Goal: Task Accomplishment & Management: Use online tool/utility

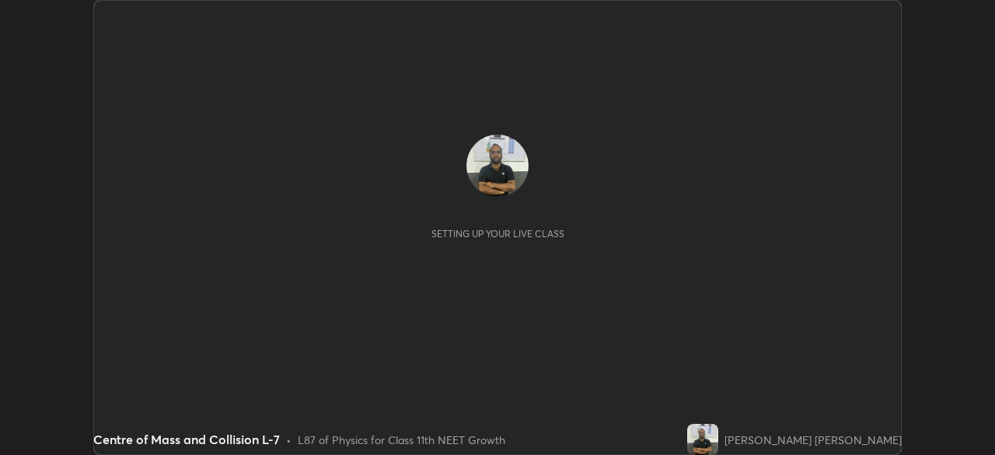
scroll to position [455, 994]
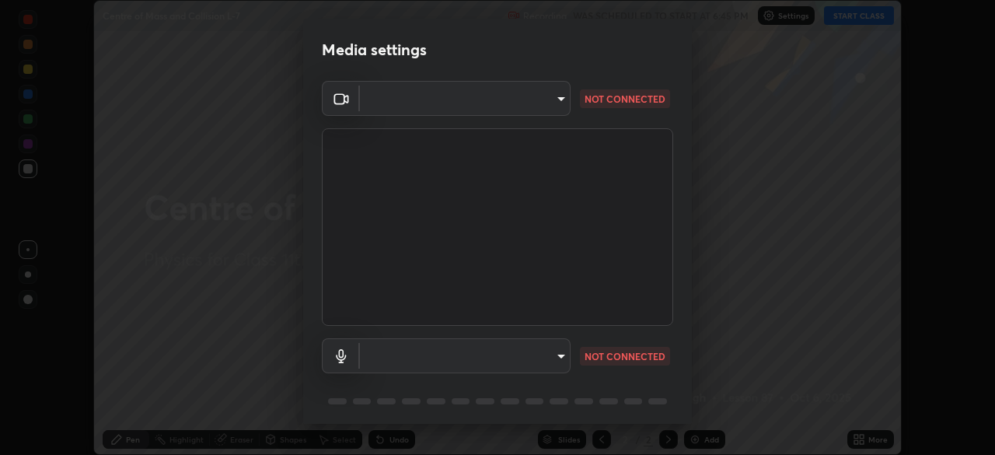
type input "e68af464f7f9ec2662c8dd58f0462b2d9bd4a3adfc91c634b4d9ed550f7d79d6"
type input "communications"
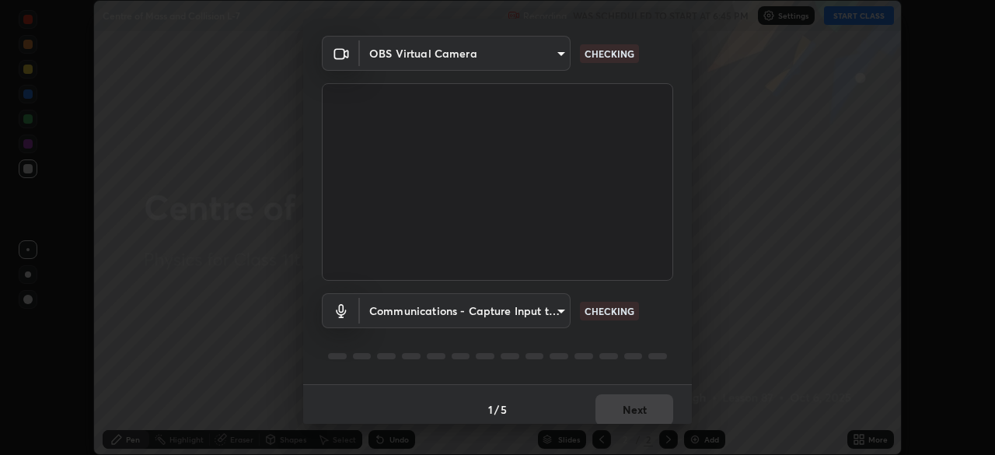
scroll to position [55, 0]
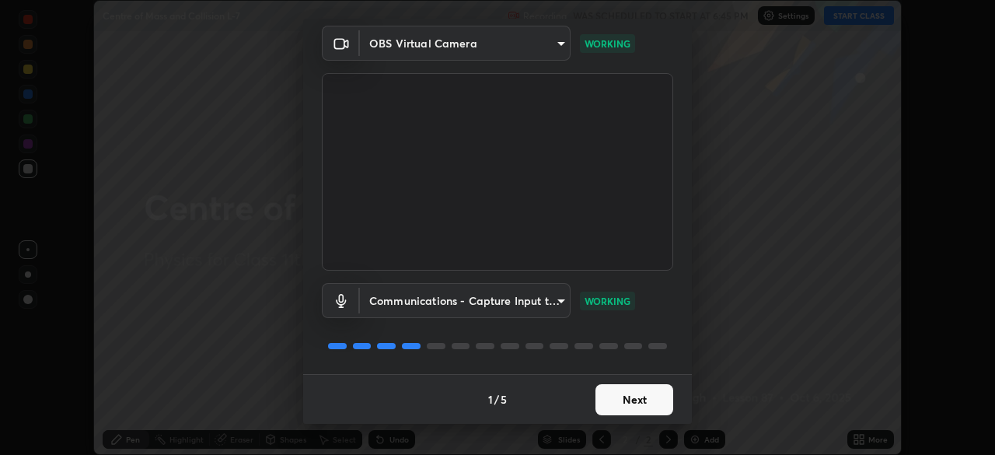
click at [484, 51] on body "Erase all Centre of Mass and Collision L-7 Recording WAS SCHEDULED TO START AT …" at bounding box center [497, 227] width 995 height 455
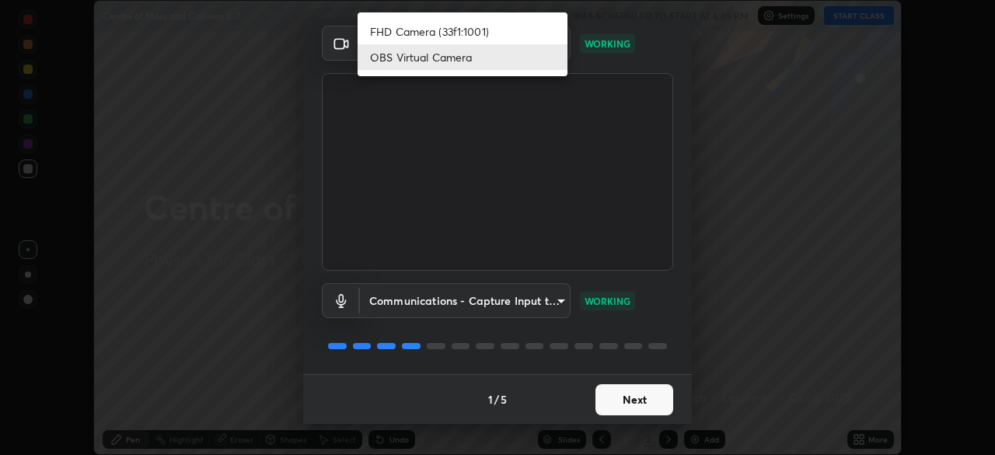
click at [466, 57] on li "OBS Virtual Camera" at bounding box center [463, 57] width 210 height 26
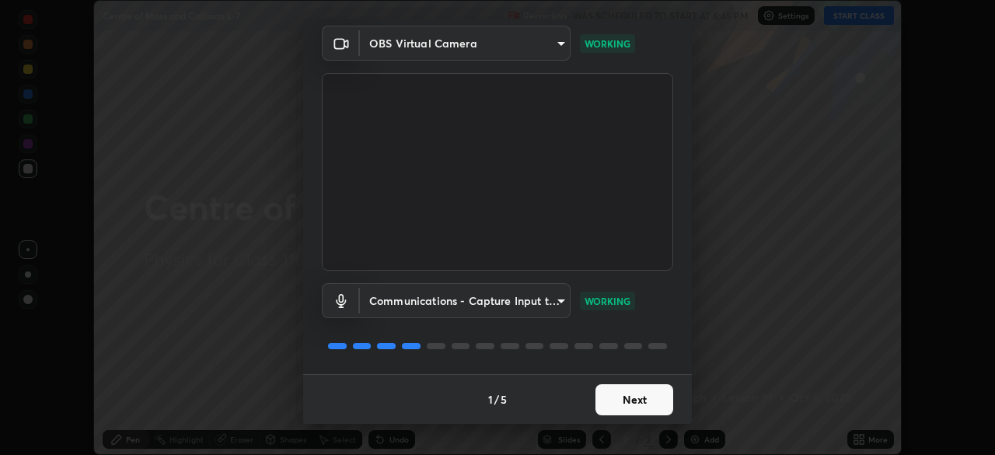
click at [617, 395] on button "Next" at bounding box center [634, 399] width 78 height 31
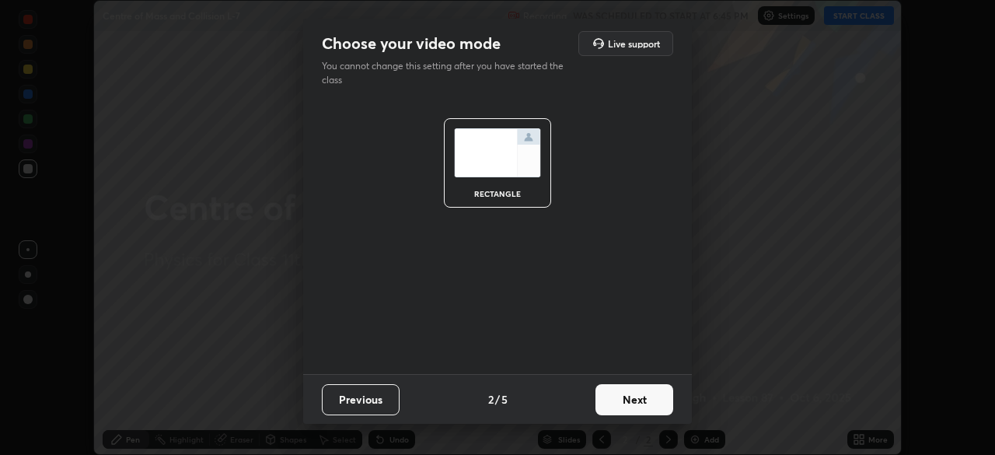
scroll to position [0, 0]
click at [621, 396] on button "Next" at bounding box center [634, 399] width 78 height 31
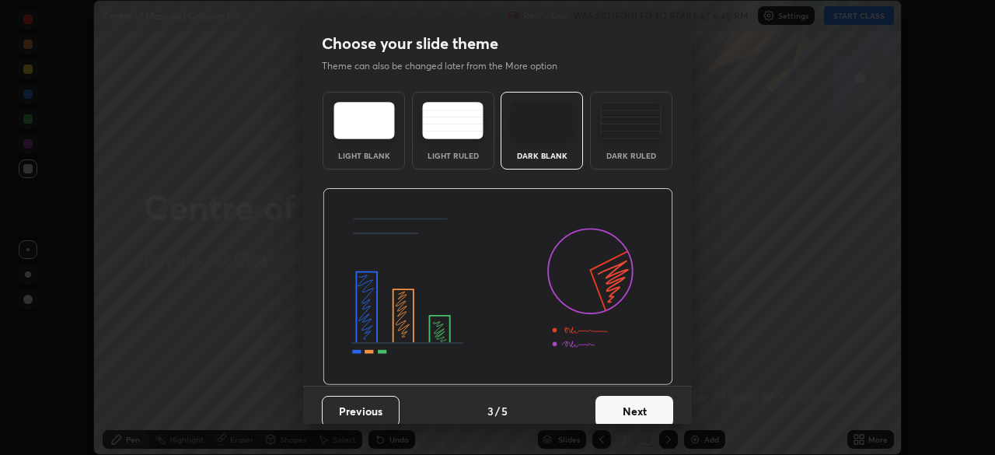
click at [626, 396] on button "Next" at bounding box center [634, 411] width 78 height 31
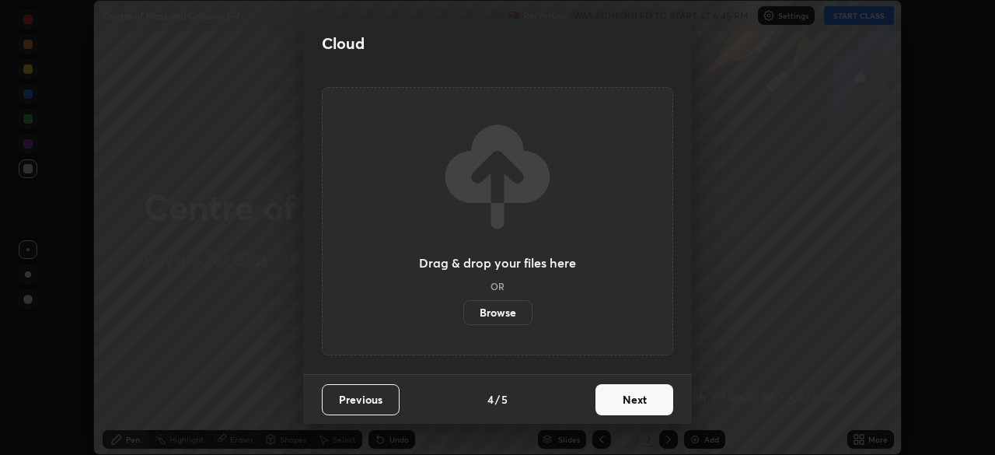
click at [626, 397] on button "Next" at bounding box center [634, 399] width 78 height 31
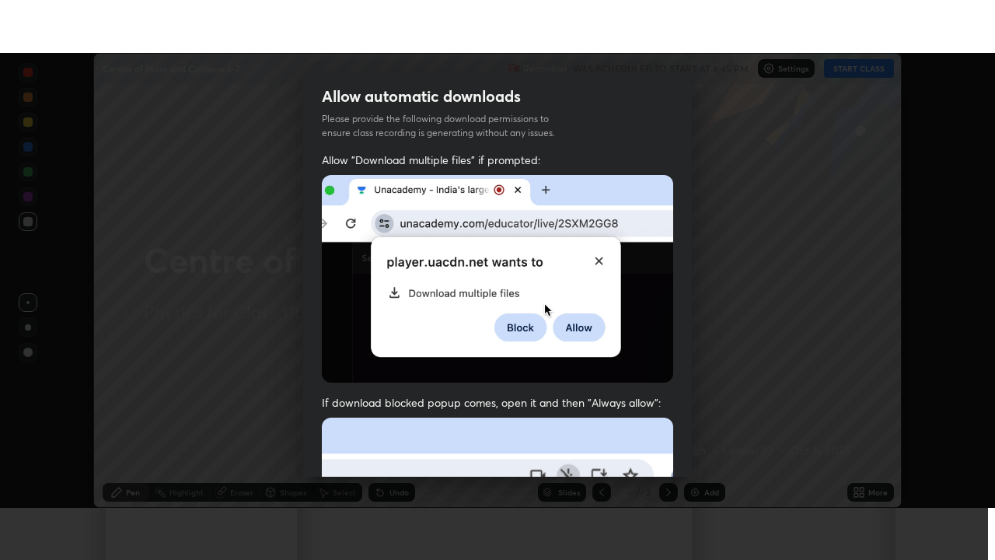
scroll to position [372, 0]
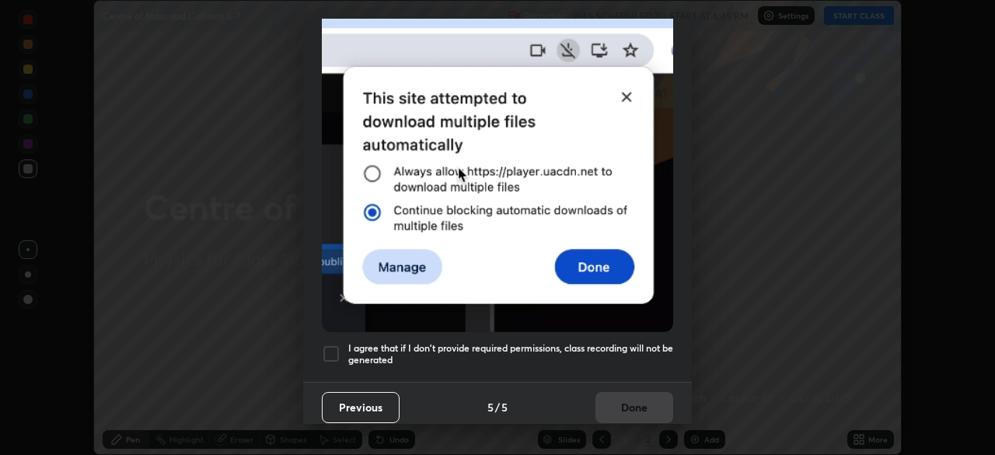
click at [326, 349] on div at bounding box center [331, 353] width 19 height 19
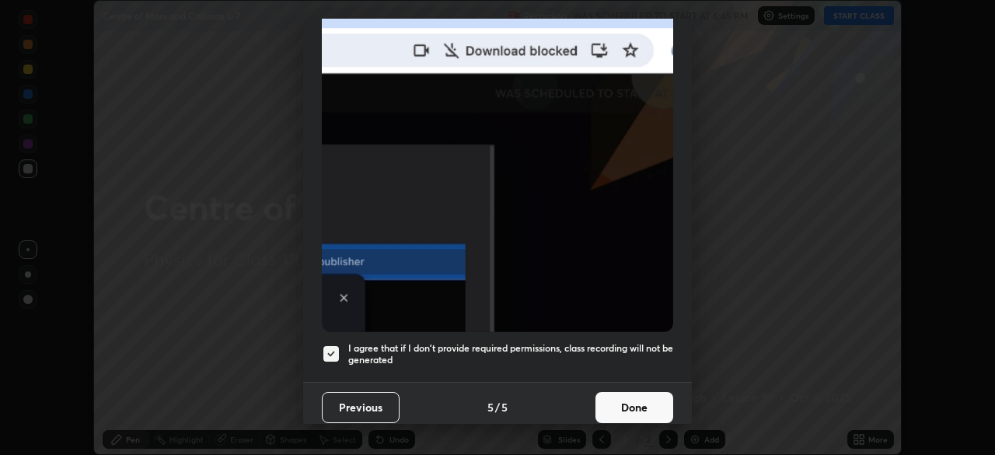
click at [623, 400] on button "Done" at bounding box center [634, 407] width 78 height 31
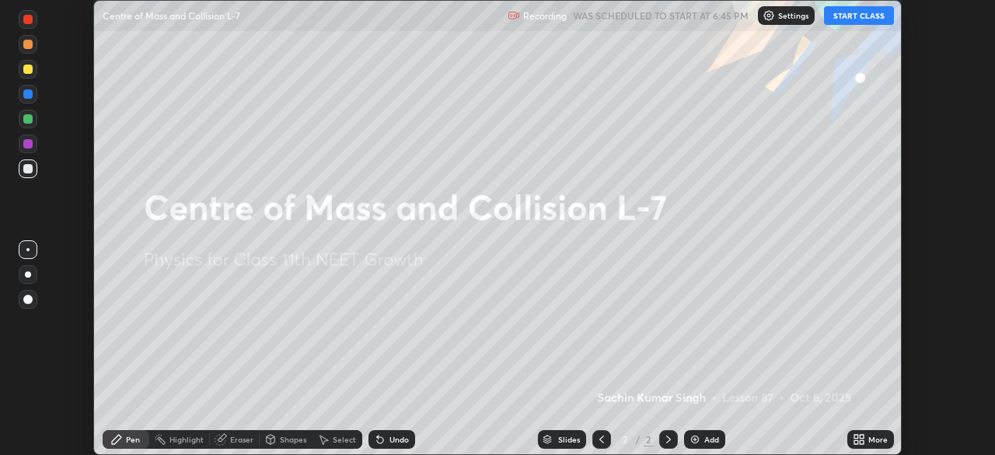
click at [856, 435] on icon at bounding box center [856, 436] width 4 height 4
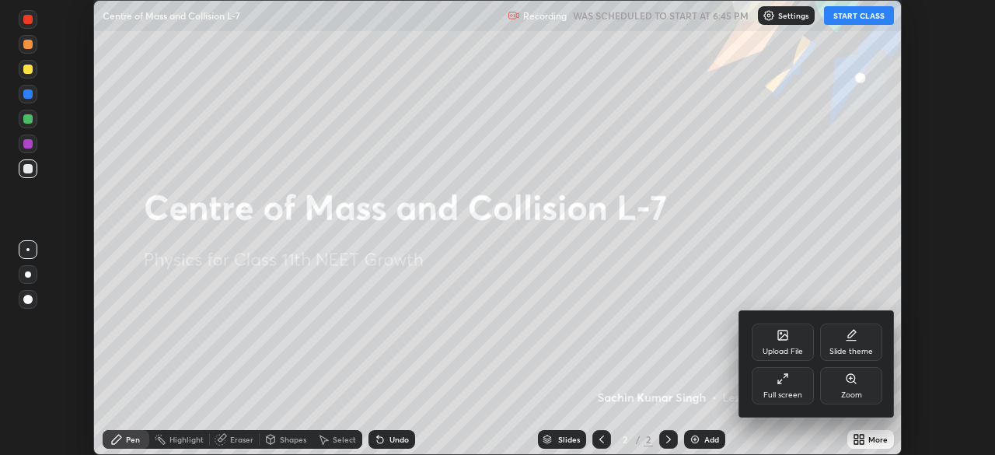
click at [782, 386] on div "Full screen" at bounding box center [783, 385] width 62 height 37
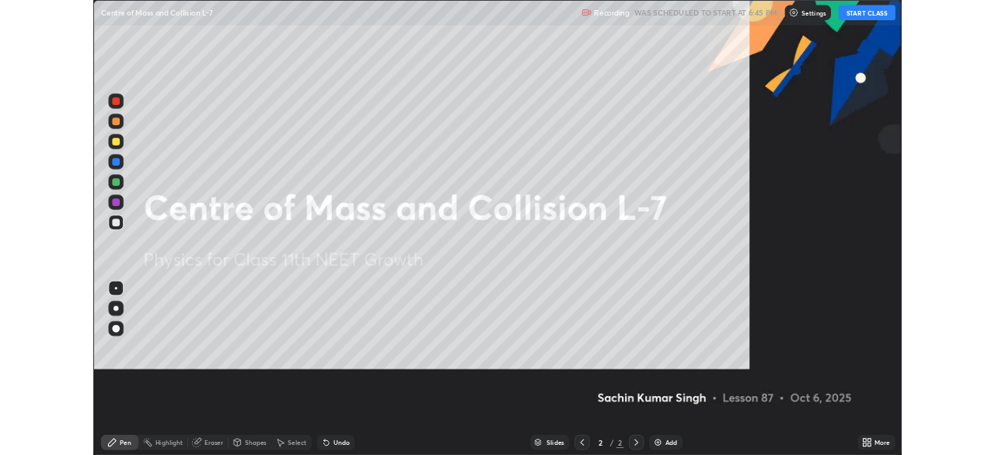
scroll to position [560, 995]
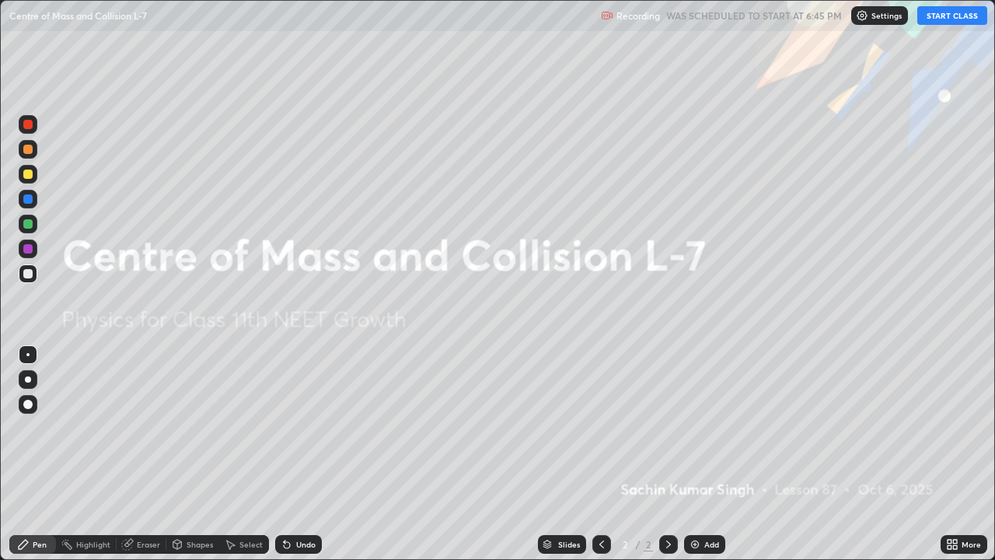
click at [694, 454] on img at bounding box center [695, 544] width 12 height 12
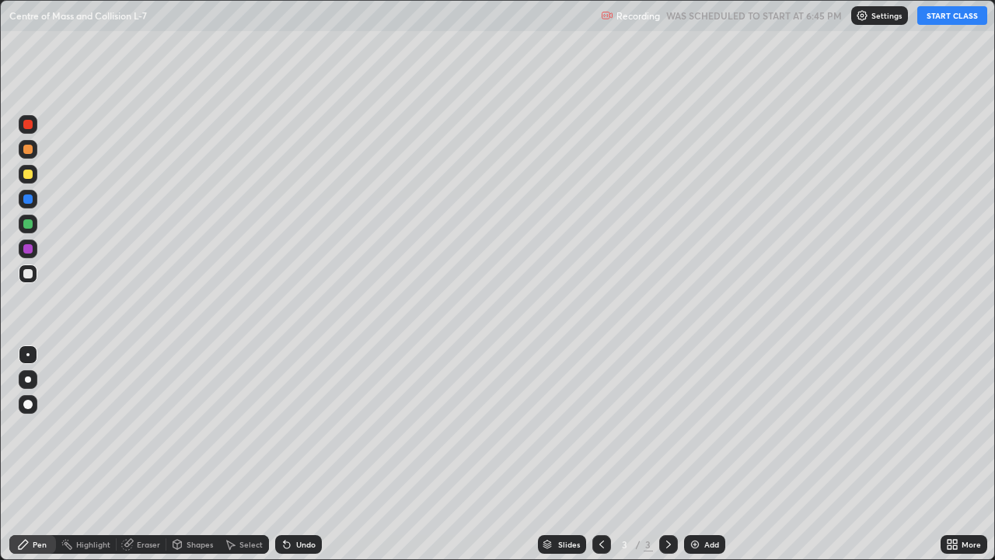
click at [928, 17] on button "START CLASS" at bounding box center [952, 15] width 70 height 19
click at [47, 454] on div "Pen" at bounding box center [32, 544] width 47 height 19
click at [150, 454] on div "Eraser" at bounding box center [148, 544] width 23 height 8
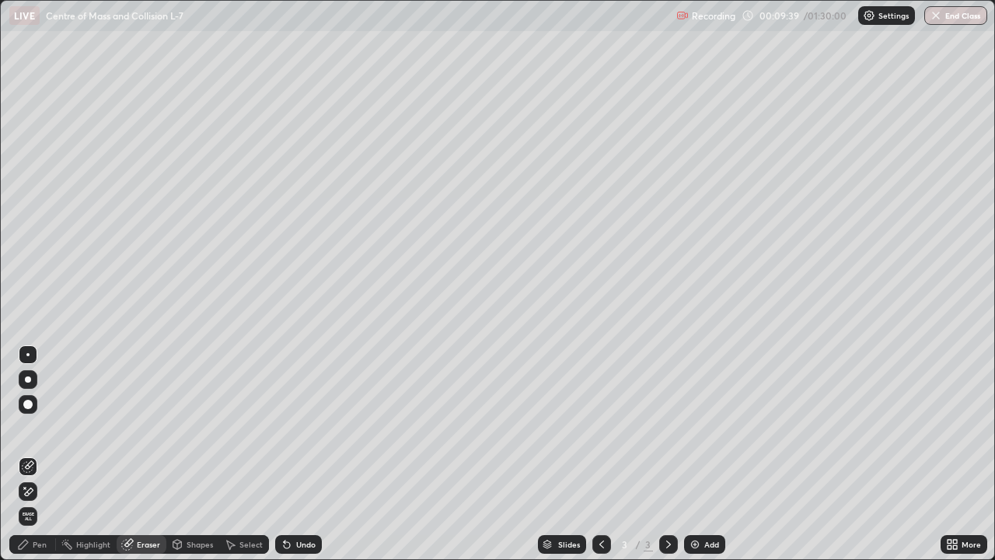
click at [42, 454] on div "Pen" at bounding box center [40, 544] width 14 height 8
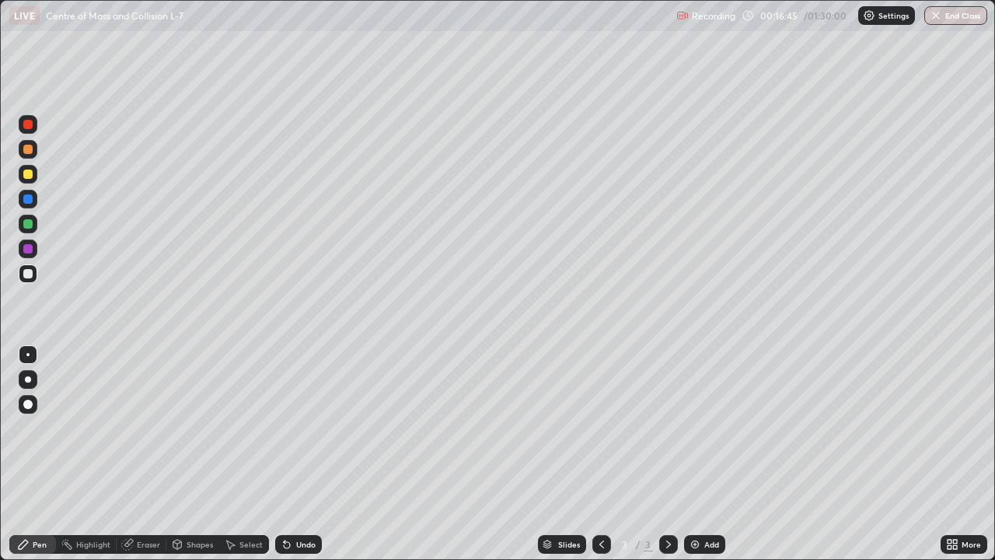
click at [143, 454] on div "Eraser" at bounding box center [148, 544] width 23 height 8
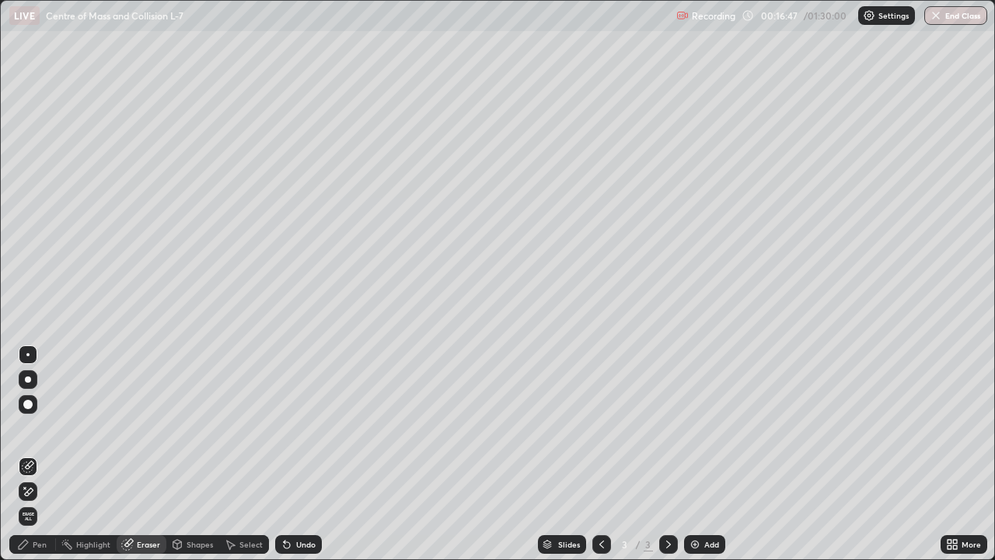
click at [41, 454] on div "Pen" at bounding box center [32, 544] width 47 height 19
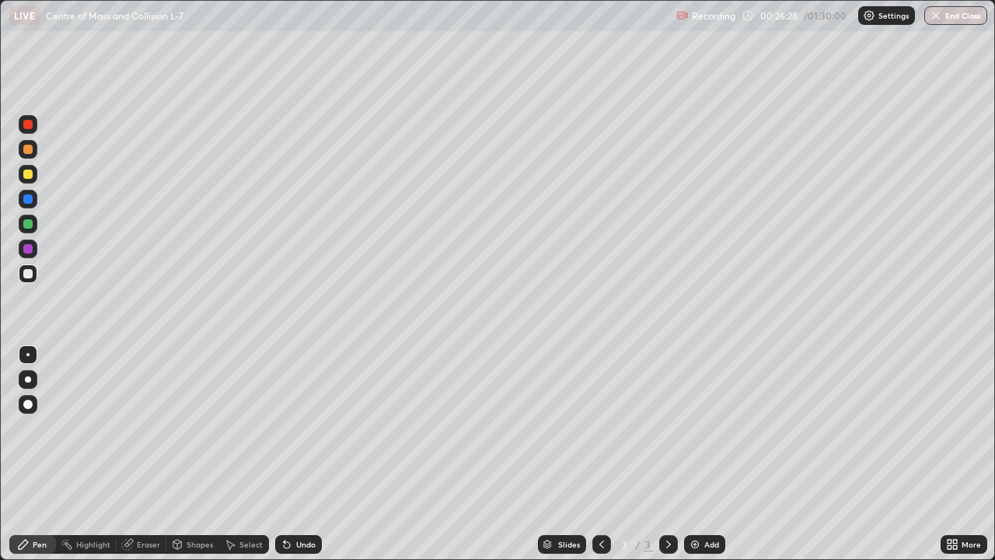
click at [689, 454] on img at bounding box center [695, 544] width 12 height 12
click at [187, 454] on div "Shapes" at bounding box center [200, 544] width 26 height 8
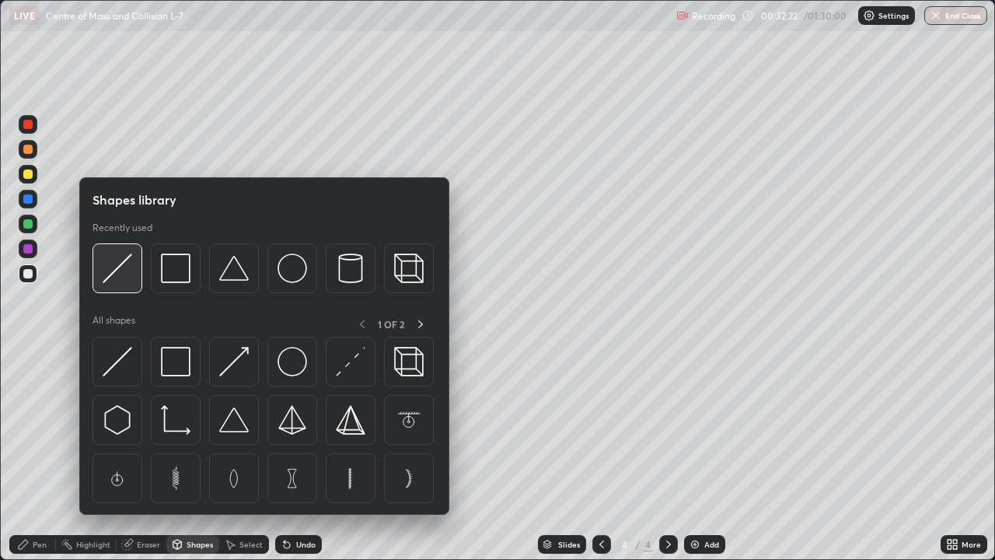
click at [123, 278] on img at bounding box center [118, 268] width 30 height 30
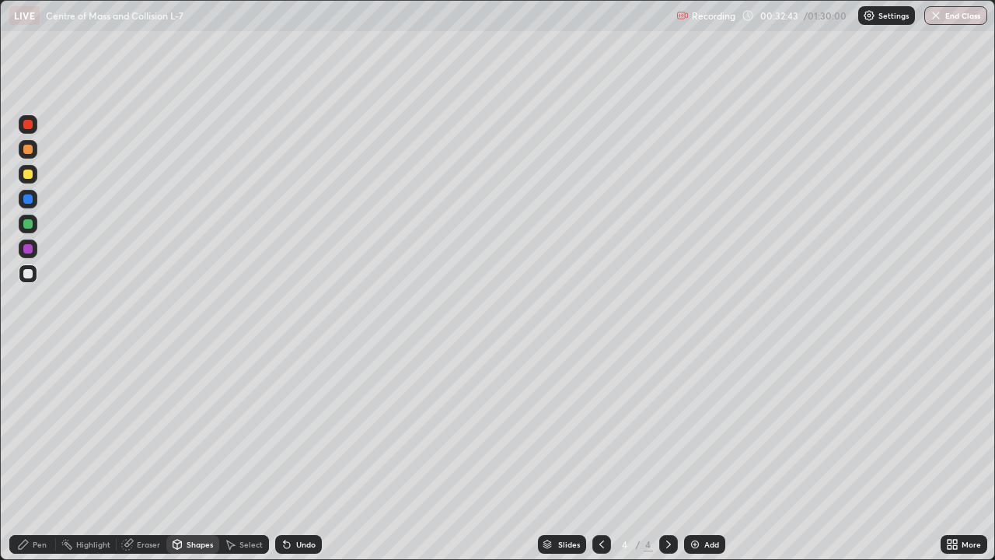
click at [92, 454] on div "Highlight" at bounding box center [93, 544] width 34 height 8
click at [40, 454] on div "Pen" at bounding box center [40, 544] width 14 height 8
click at [155, 454] on div "Eraser" at bounding box center [148, 544] width 23 height 8
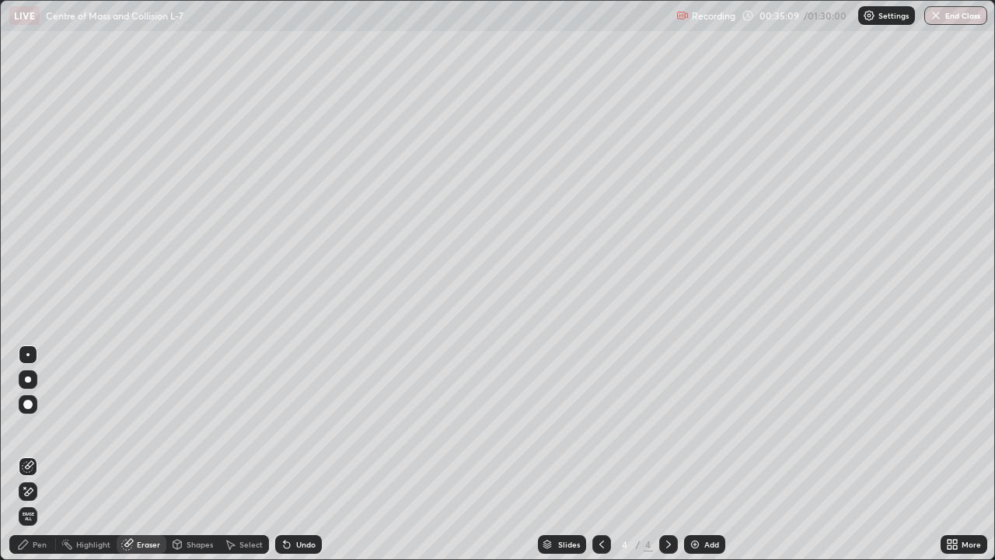
click at [45, 454] on div "Pen" at bounding box center [40, 544] width 14 height 8
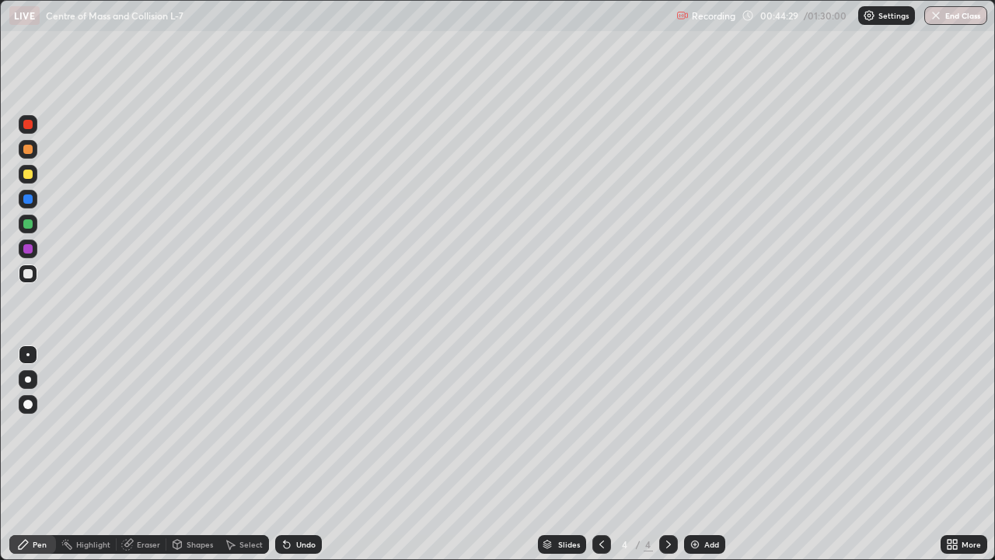
click at [695, 454] on img at bounding box center [695, 544] width 12 height 12
click at [194, 454] on div "Shapes" at bounding box center [200, 544] width 26 height 8
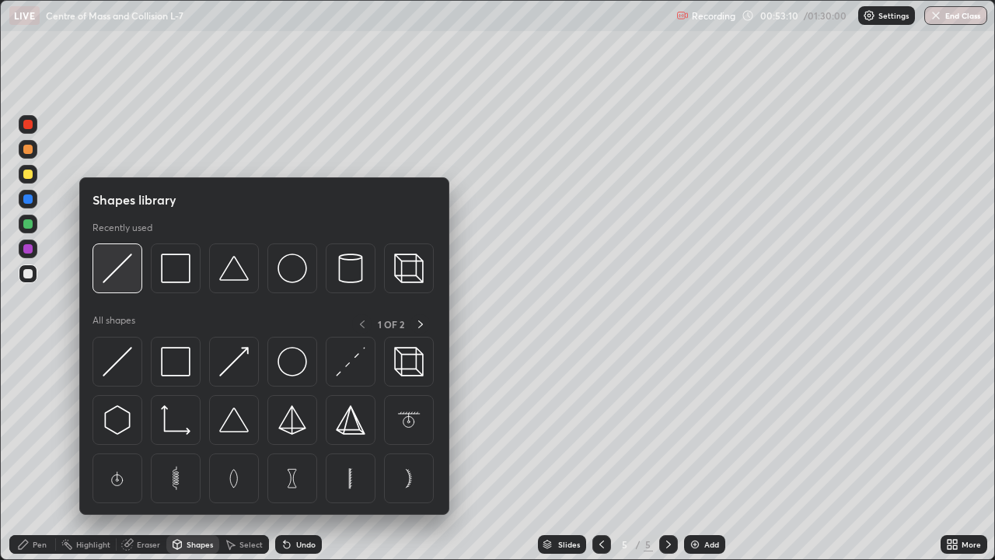
click at [127, 273] on img at bounding box center [118, 268] width 30 height 30
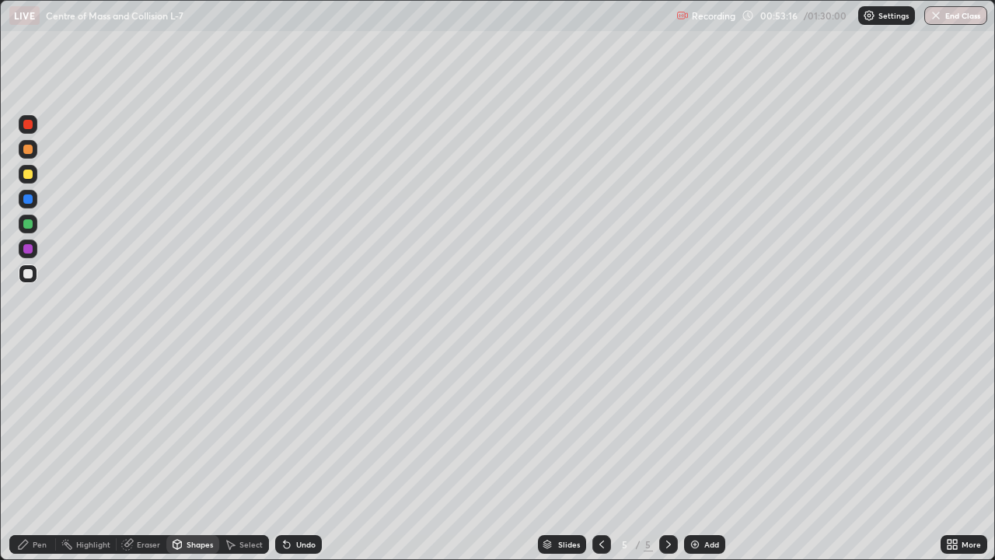
click at [41, 454] on div "Pen" at bounding box center [40, 544] width 14 height 8
click at [140, 454] on div "Eraser" at bounding box center [148, 544] width 23 height 8
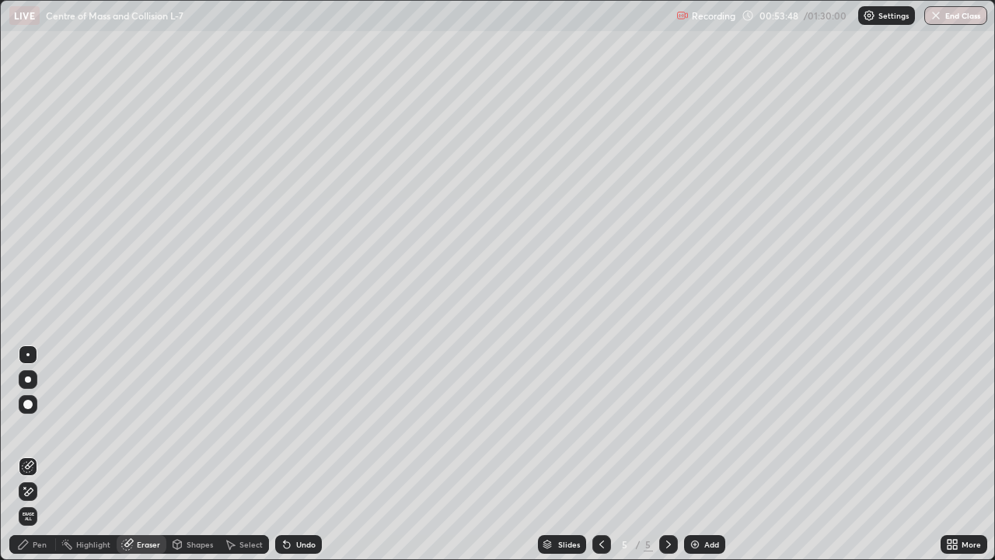
click at [40, 454] on div "Pen" at bounding box center [40, 544] width 14 height 8
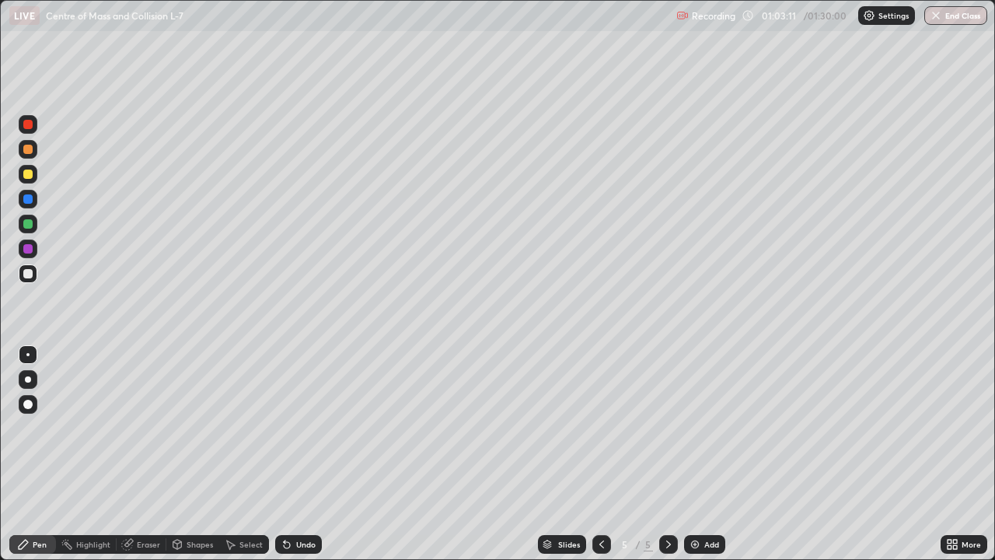
click at [696, 454] on div "Add" at bounding box center [704, 544] width 41 height 19
click at [198, 454] on div "Shapes" at bounding box center [200, 544] width 26 height 8
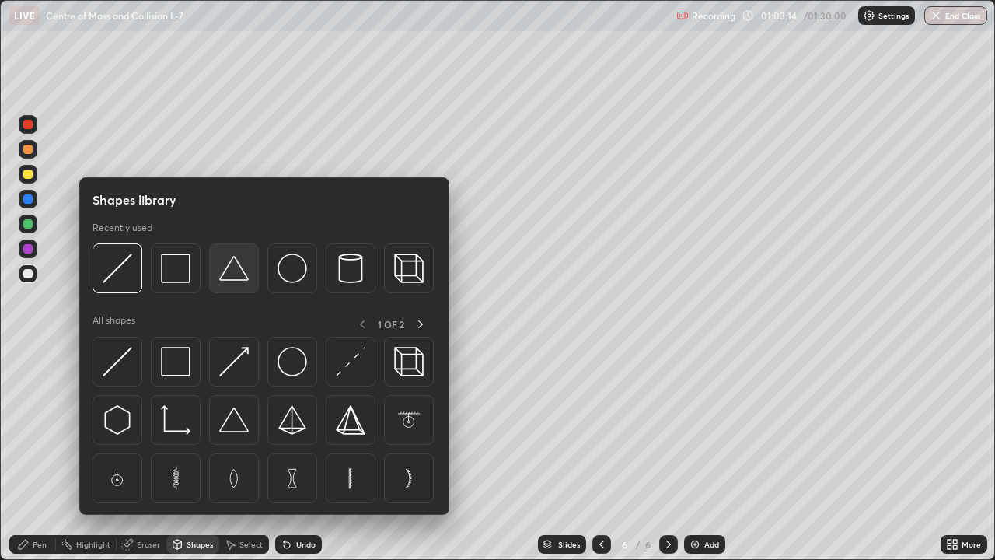
click at [235, 272] on img at bounding box center [234, 268] width 30 height 30
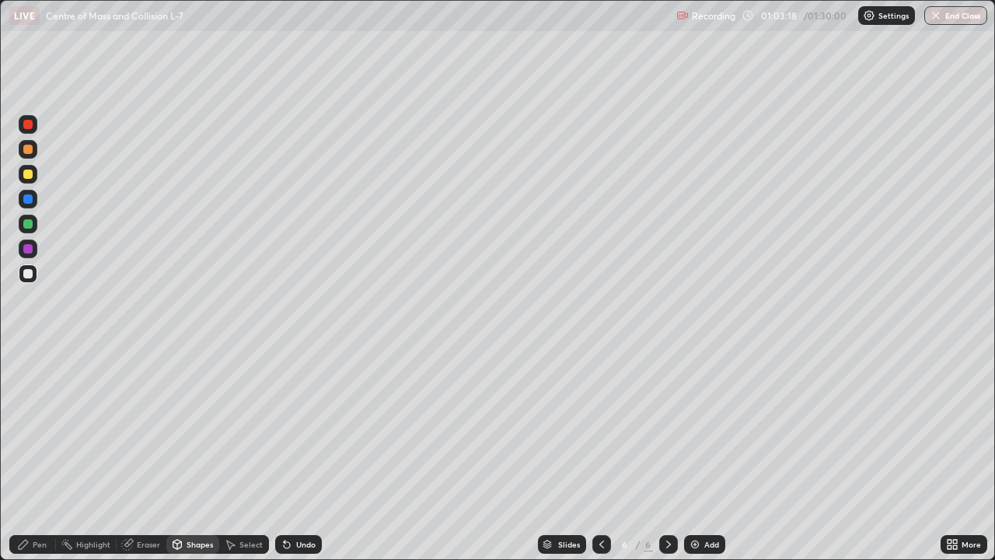
click at [41, 454] on div "Pen" at bounding box center [40, 544] width 14 height 8
click at [197, 454] on div "Shapes" at bounding box center [200, 544] width 26 height 8
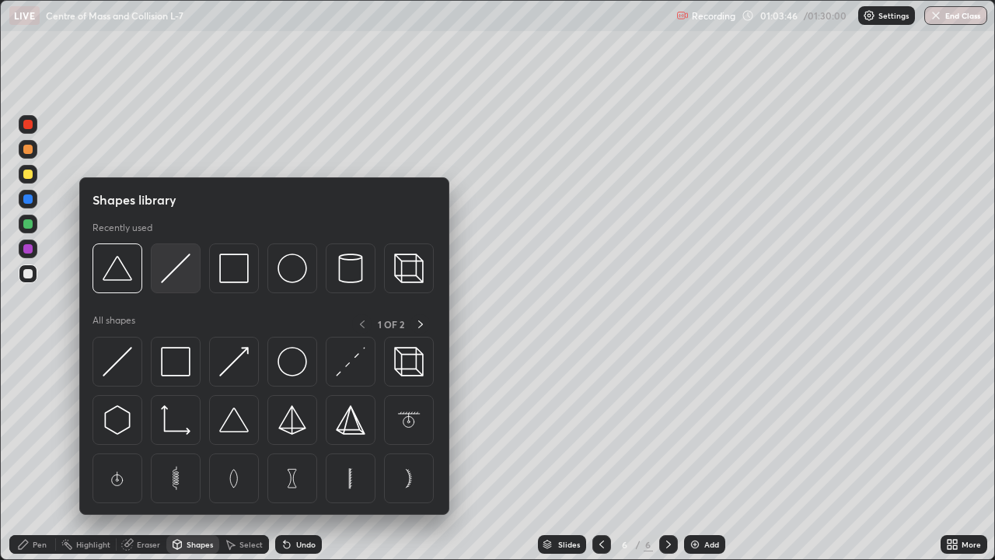
click at [166, 274] on img at bounding box center [176, 268] width 30 height 30
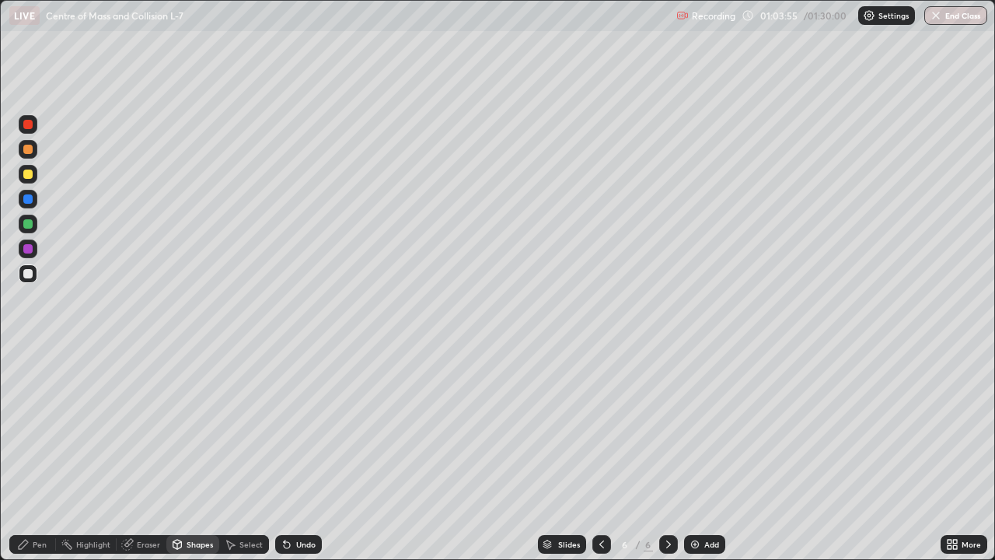
click at [41, 454] on div "Pen" at bounding box center [32, 544] width 47 height 19
click at [28, 176] on div at bounding box center [27, 173] width 9 height 9
click at [697, 454] on img at bounding box center [695, 544] width 12 height 12
click at [190, 454] on div "Shapes" at bounding box center [200, 544] width 26 height 8
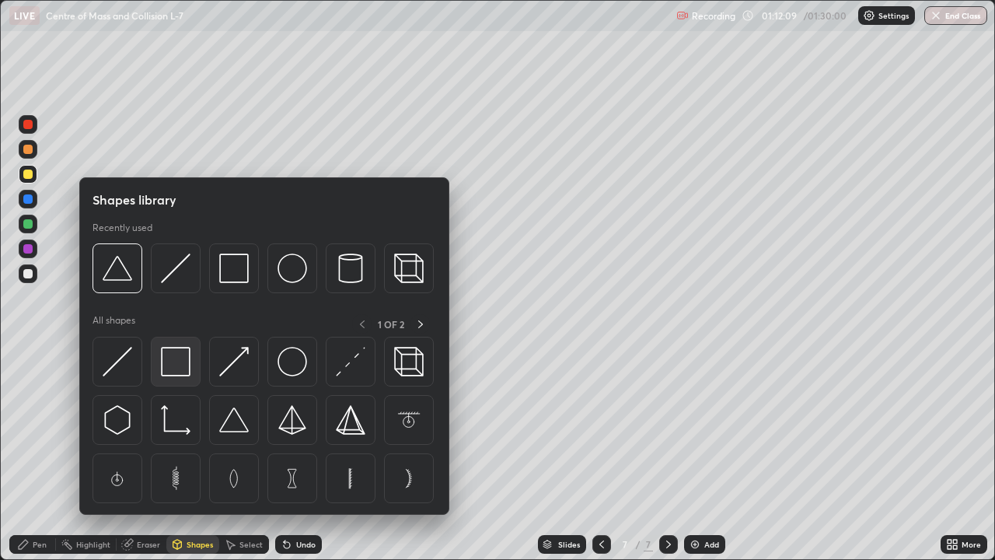
click at [179, 352] on img at bounding box center [176, 362] width 30 height 30
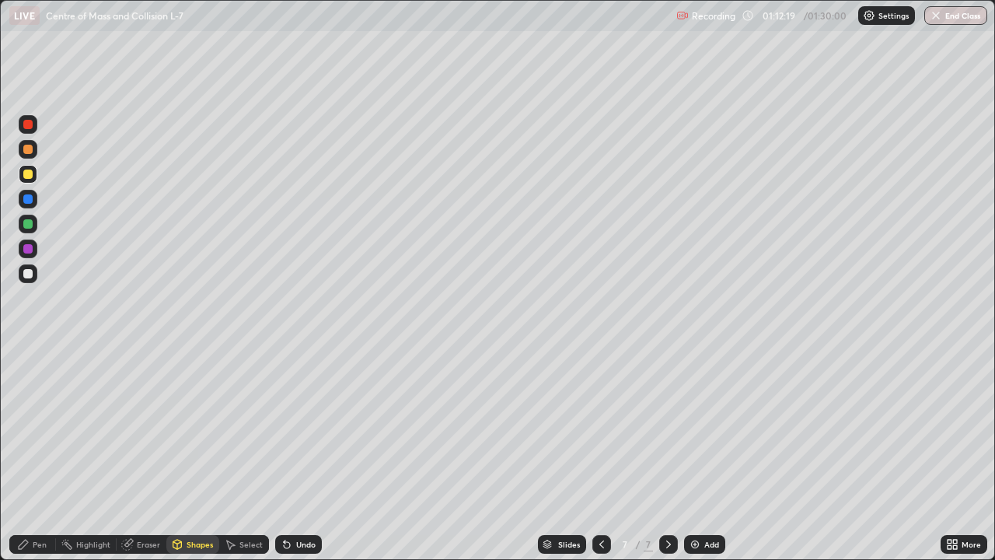
click at [146, 454] on div "Eraser" at bounding box center [148, 544] width 23 height 8
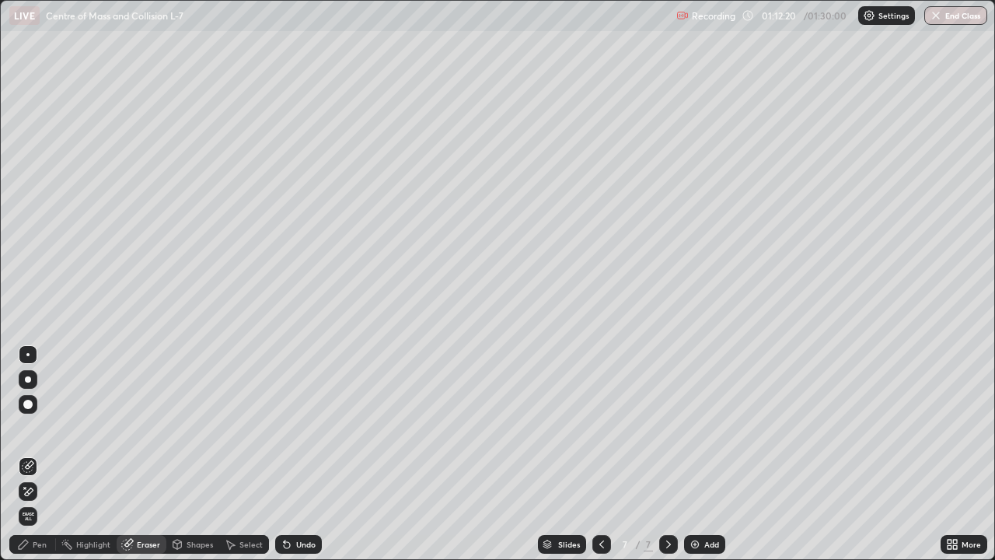
click at [194, 454] on div "Shapes" at bounding box center [192, 544] width 53 height 19
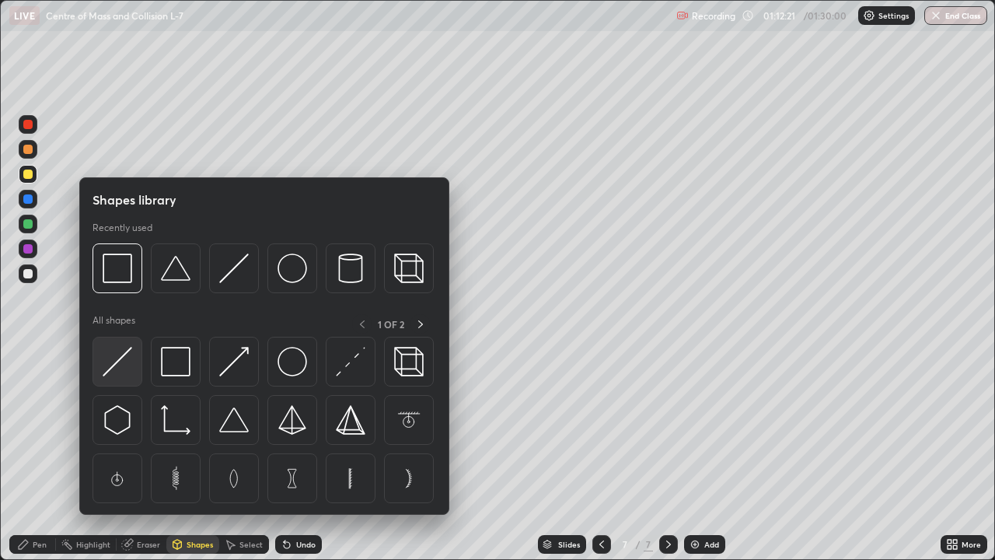
click at [122, 360] on img at bounding box center [118, 362] width 30 height 30
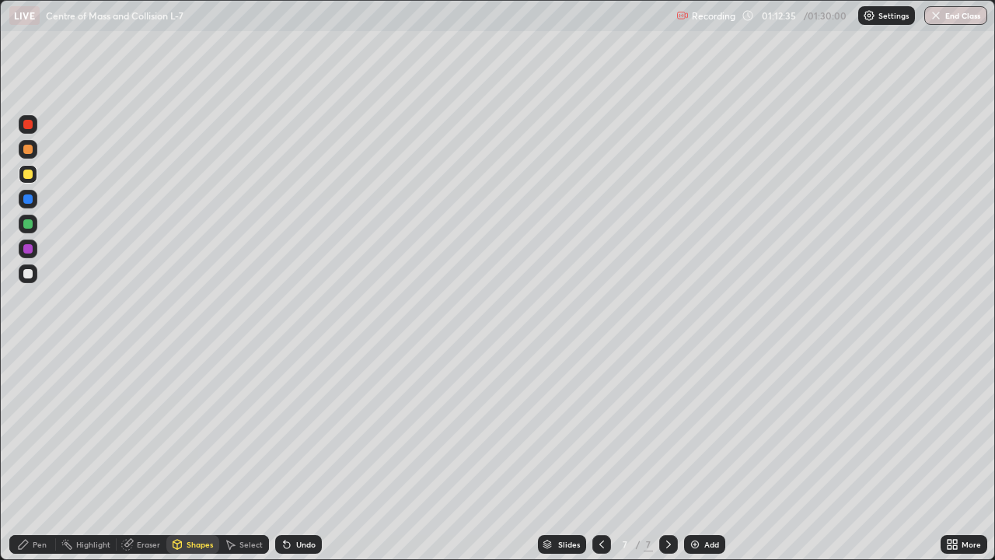
click at [40, 454] on div "Pen" at bounding box center [40, 544] width 14 height 8
click at [30, 126] on div at bounding box center [27, 124] width 9 height 9
click at [26, 274] on div at bounding box center [27, 273] width 9 height 9
click at [152, 454] on div "Eraser" at bounding box center [148, 544] width 23 height 8
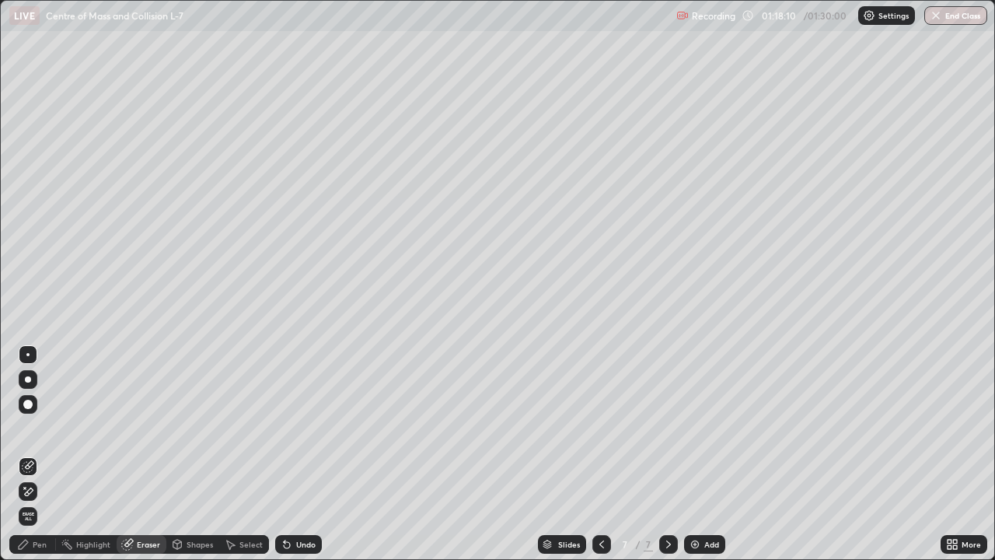
click at [37, 454] on div "Pen" at bounding box center [40, 544] width 14 height 8
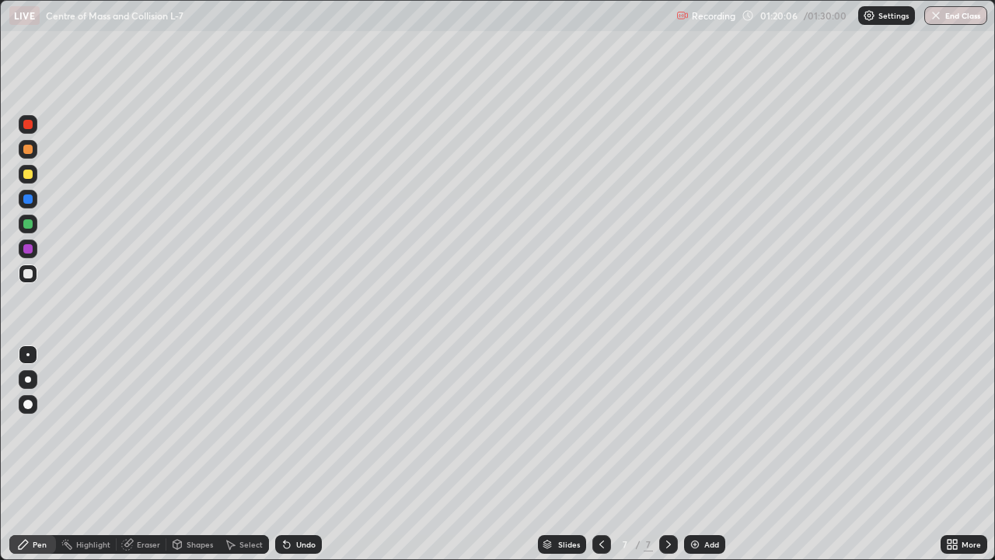
click at [951, 16] on button "End Class" at bounding box center [955, 15] width 63 height 19
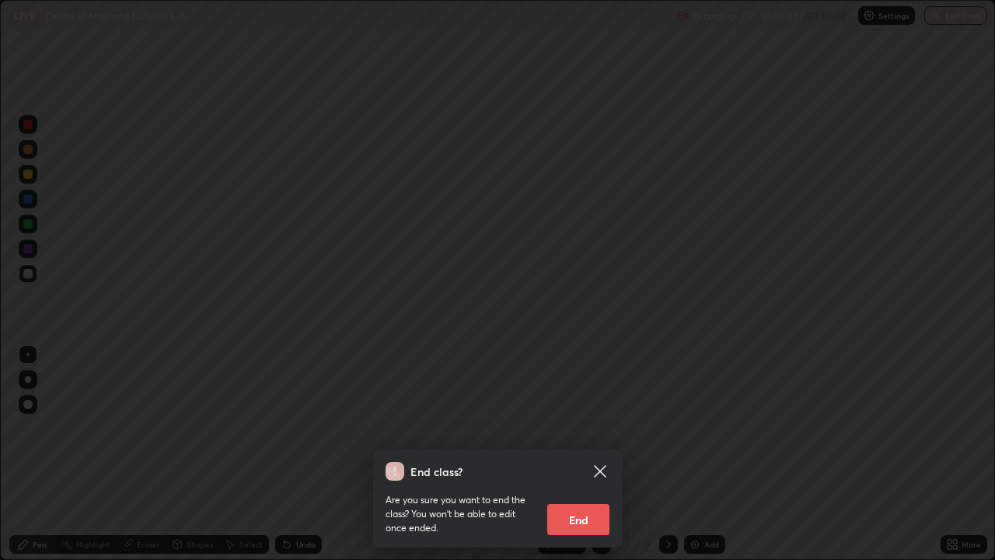
click at [605, 454] on button "End" at bounding box center [578, 519] width 62 height 31
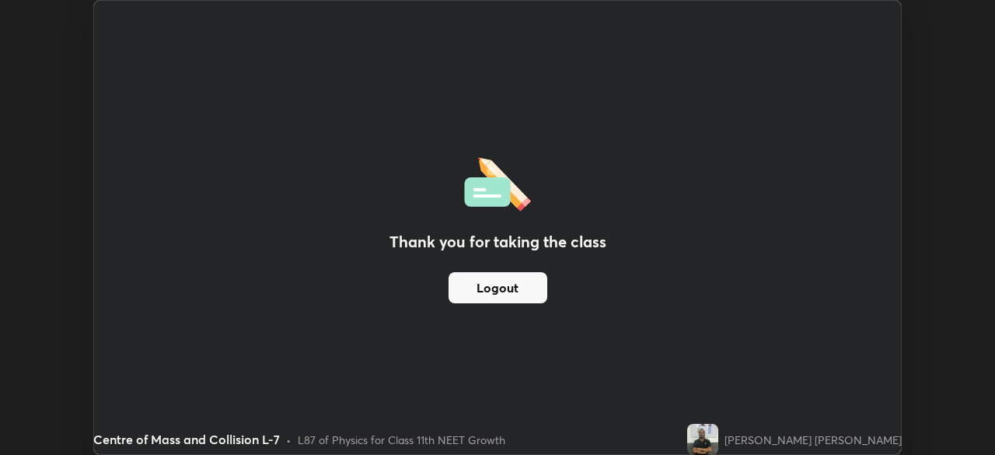
scroll to position [77268, 76728]
